Goal: Browse casually

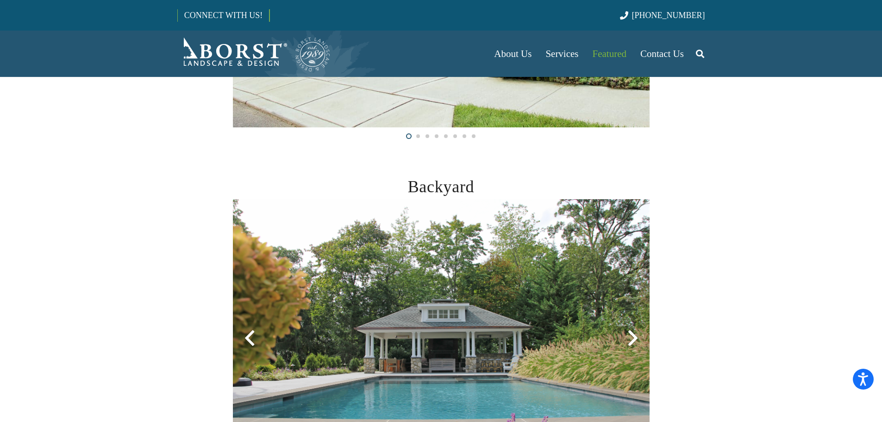
scroll to position [93, 0]
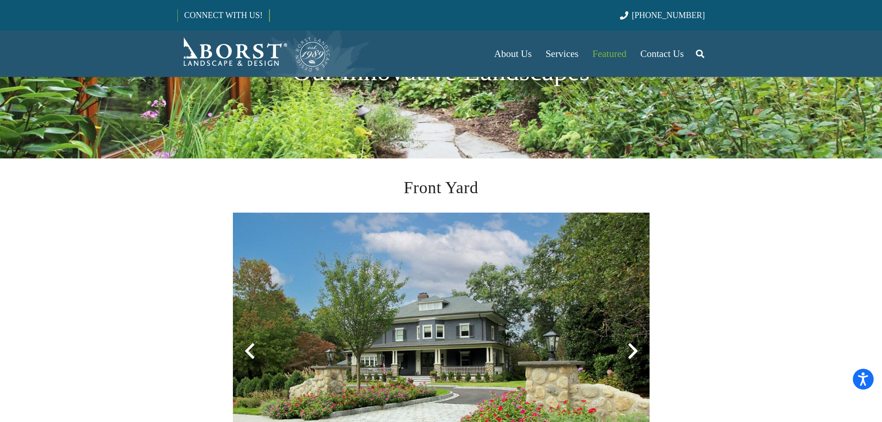
click at [629, 355] on div at bounding box center [632, 350] width 33 height 33
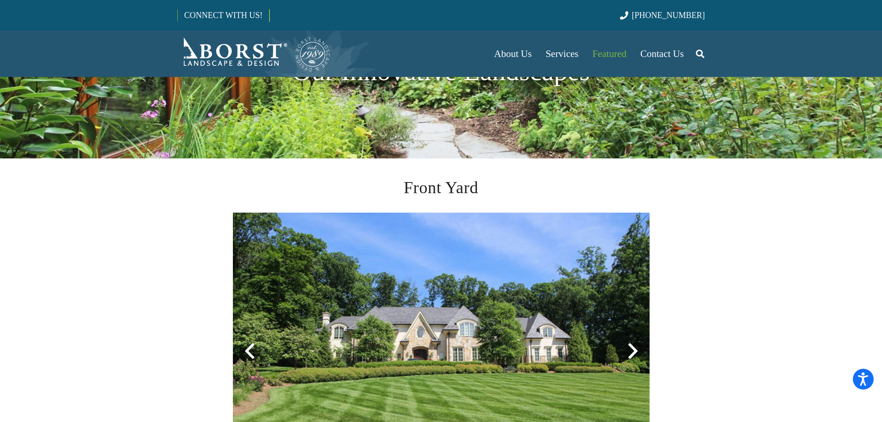
click at [629, 355] on div at bounding box center [632, 350] width 33 height 33
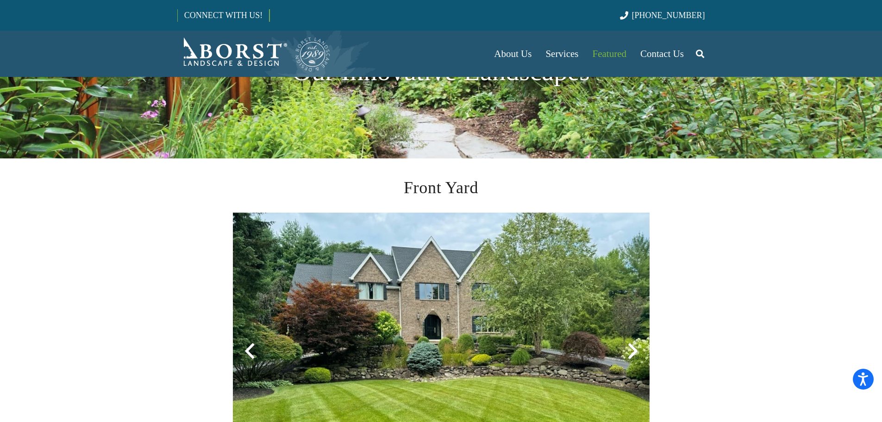
click at [629, 355] on div at bounding box center [632, 350] width 33 height 33
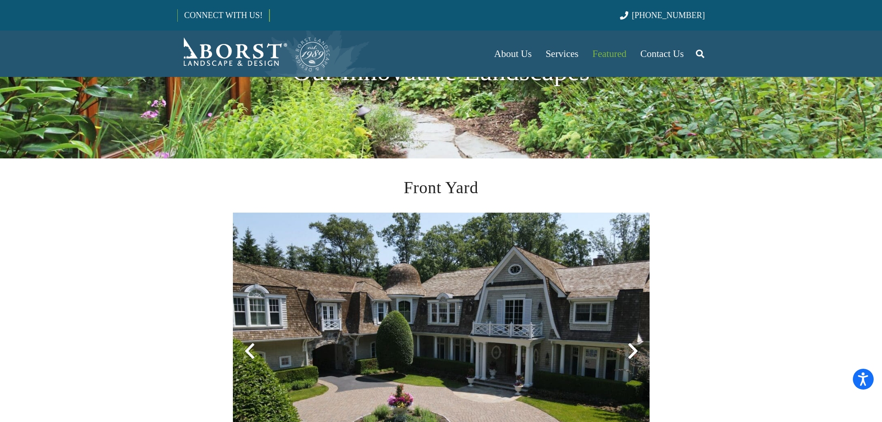
click at [629, 355] on div at bounding box center [632, 350] width 33 height 33
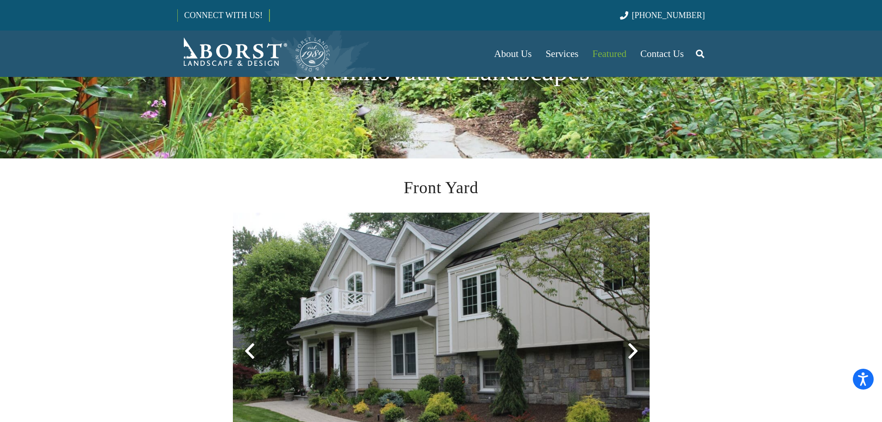
click at [629, 355] on div at bounding box center [632, 350] width 33 height 33
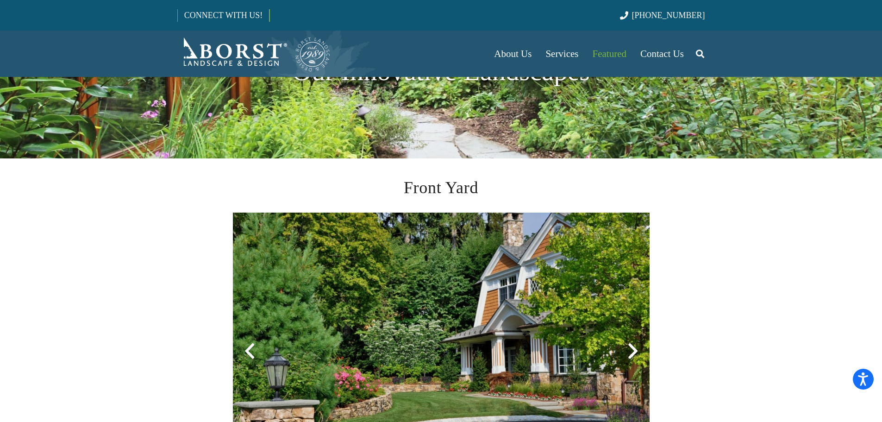
click at [629, 355] on div at bounding box center [632, 350] width 33 height 33
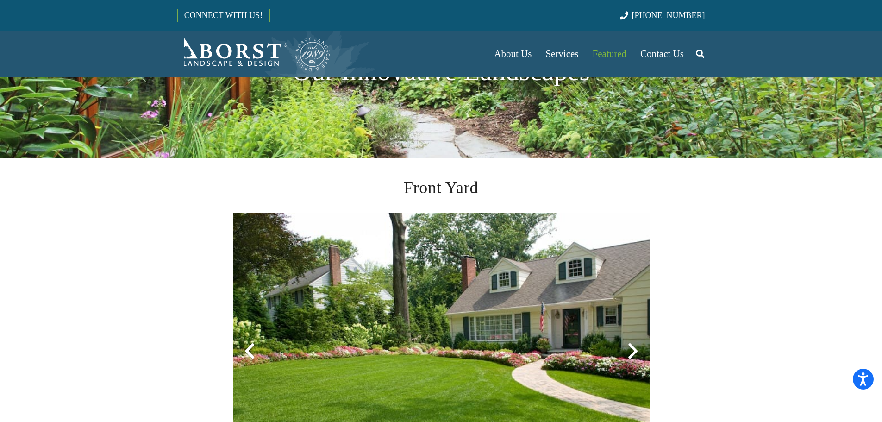
click at [630, 352] on div at bounding box center [632, 350] width 33 height 33
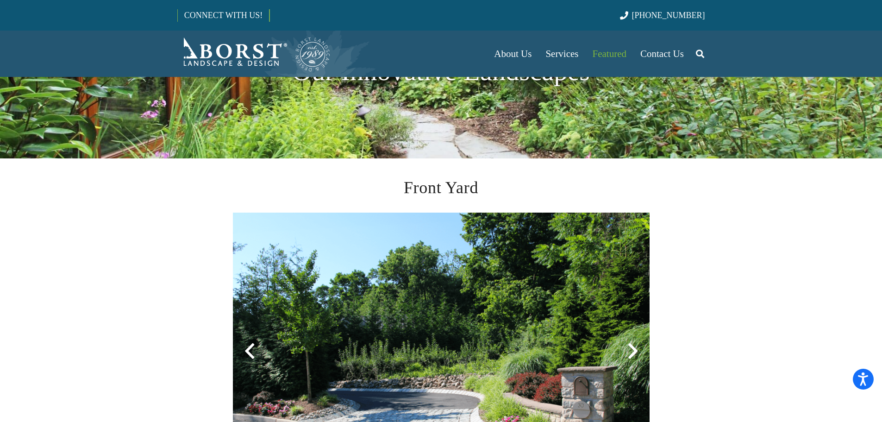
click at [630, 352] on div at bounding box center [632, 350] width 33 height 33
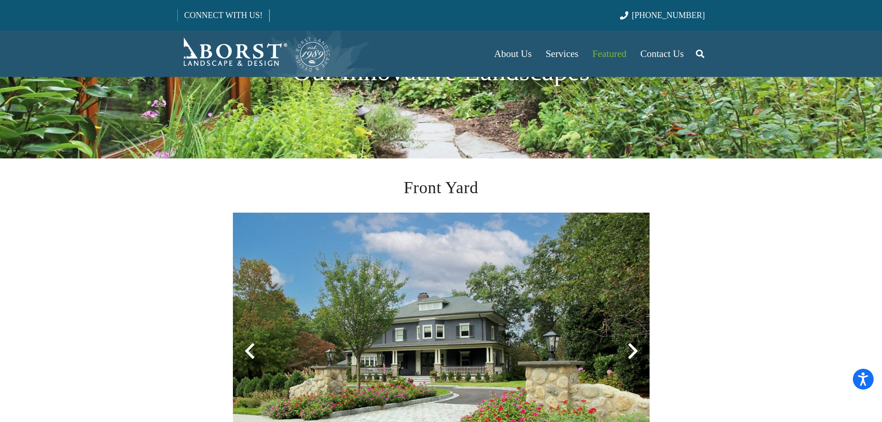
click at [630, 352] on div at bounding box center [632, 350] width 33 height 33
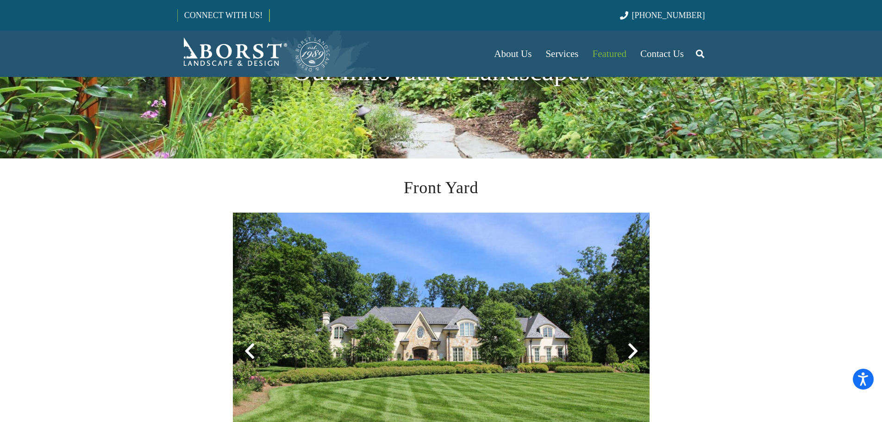
click at [630, 352] on div at bounding box center [632, 350] width 33 height 33
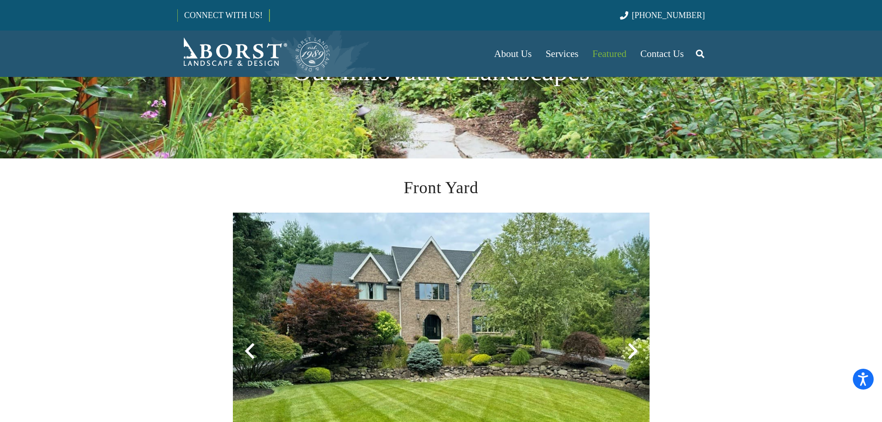
click at [630, 352] on div at bounding box center [632, 350] width 33 height 33
